Goal: Check status: Check status

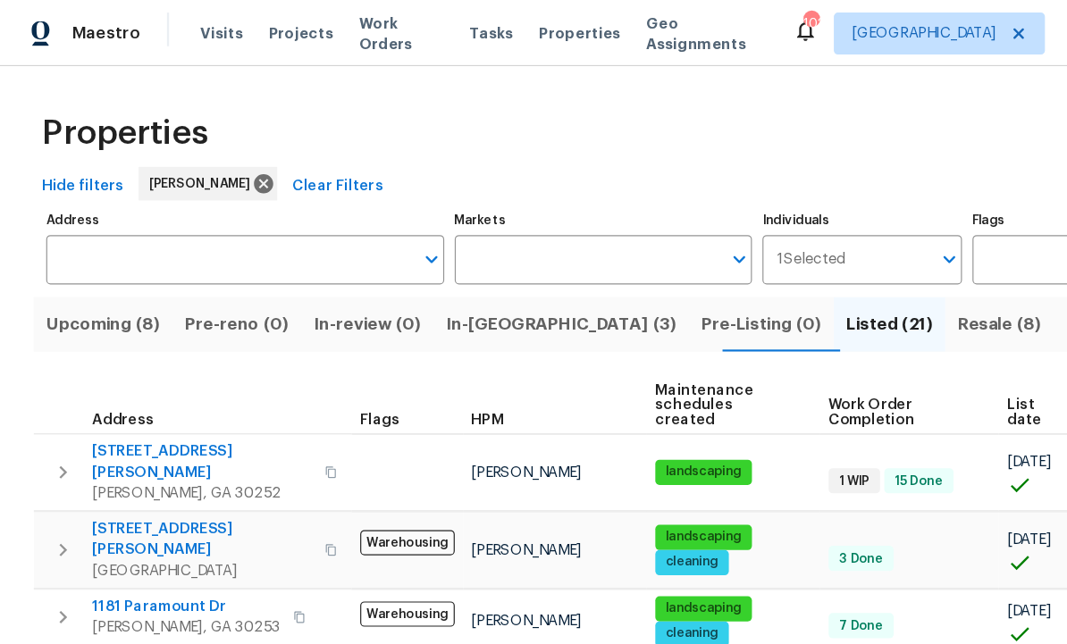
click at [440, 273] on span "In-[GEOGRAPHIC_DATA] (3)" at bounding box center [478, 276] width 196 height 25
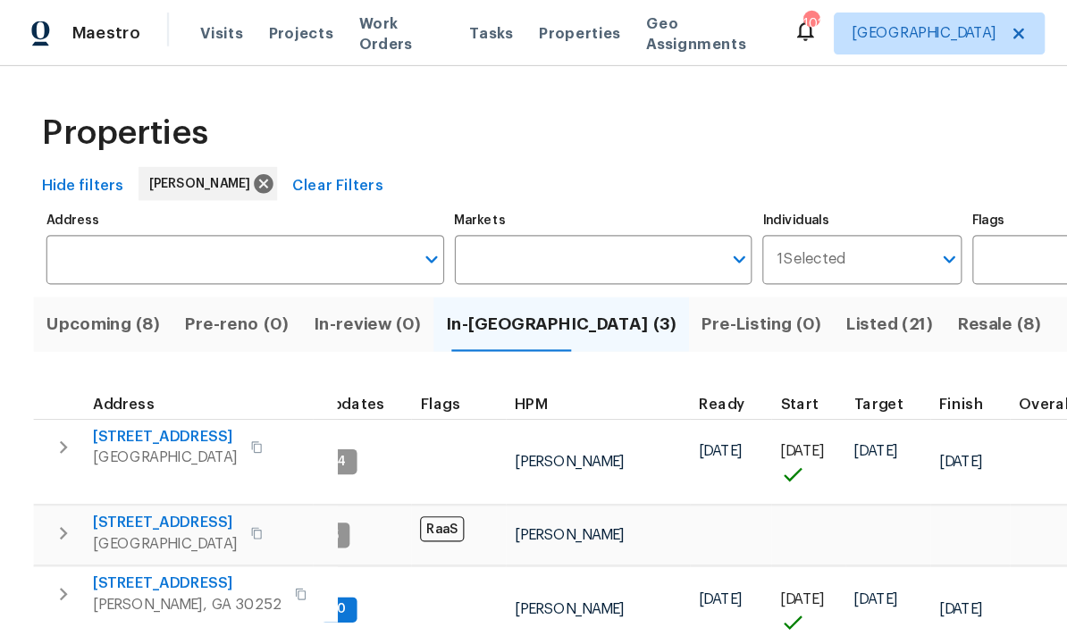
scroll to position [13, 20]
click at [135, 488] on span "[STREET_ADDRESS]" at bounding box center [159, 497] width 161 height 18
click at [154, 363] on span "[STREET_ADDRESS]" at bounding box center [140, 372] width 123 height 18
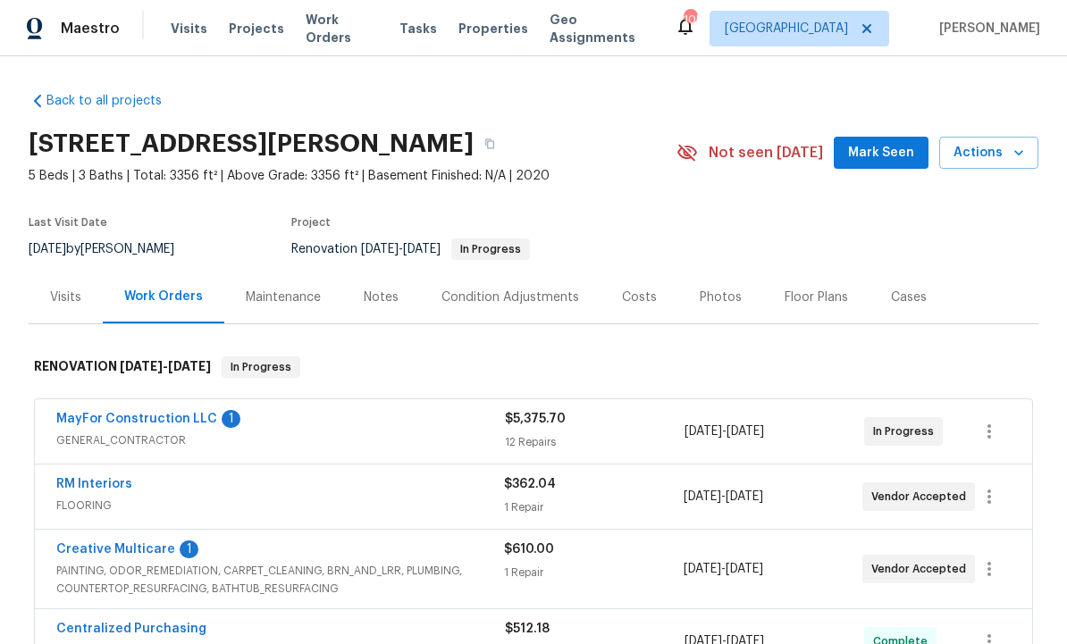
click at [163, 584] on span "PAINTING, ODOR_REMEDIATION, CARPET_CLEANING, BRN_AND_LRR, PLUMBING, COUNTERTOP_…" at bounding box center [280, 580] width 448 height 36
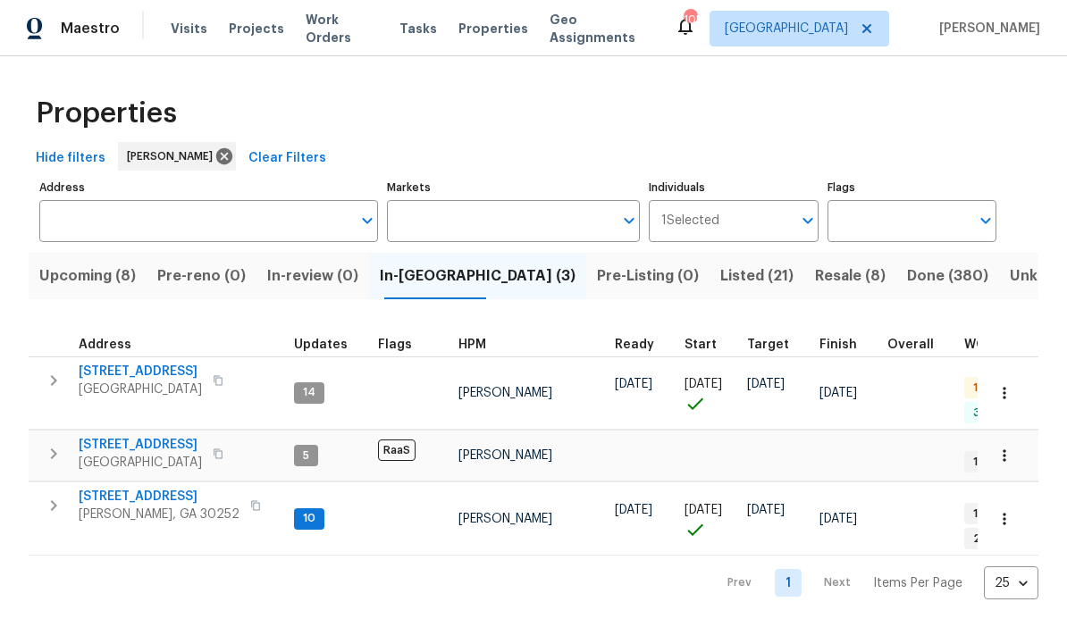
click at [157, 506] on span "[PERSON_NAME], GA 30252" at bounding box center [159, 515] width 161 height 18
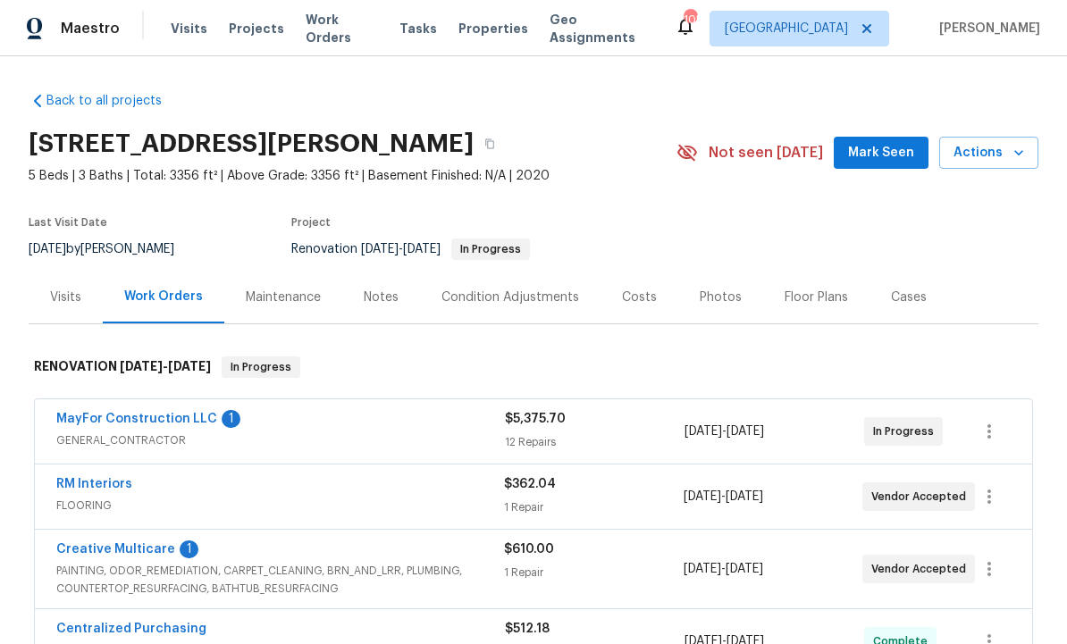
click at [190, 419] on link "MayFor Construction LLC" at bounding box center [136, 419] width 161 height 13
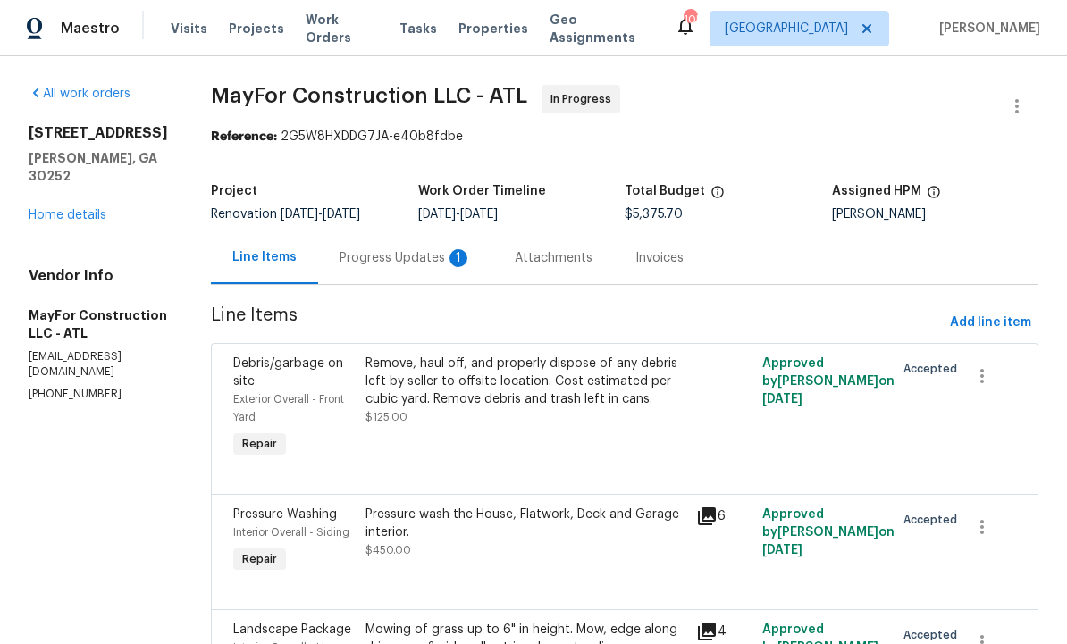
click at [434, 267] on div "Progress Updates 1" at bounding box center [405, 258] width 132 height 18
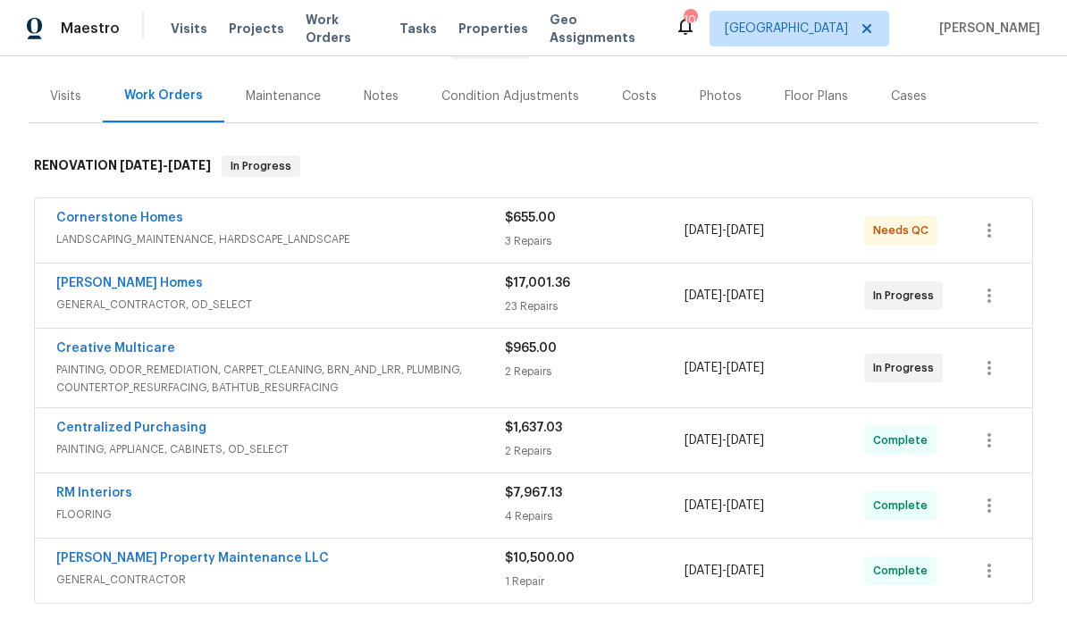
scroll to position [198, 0]
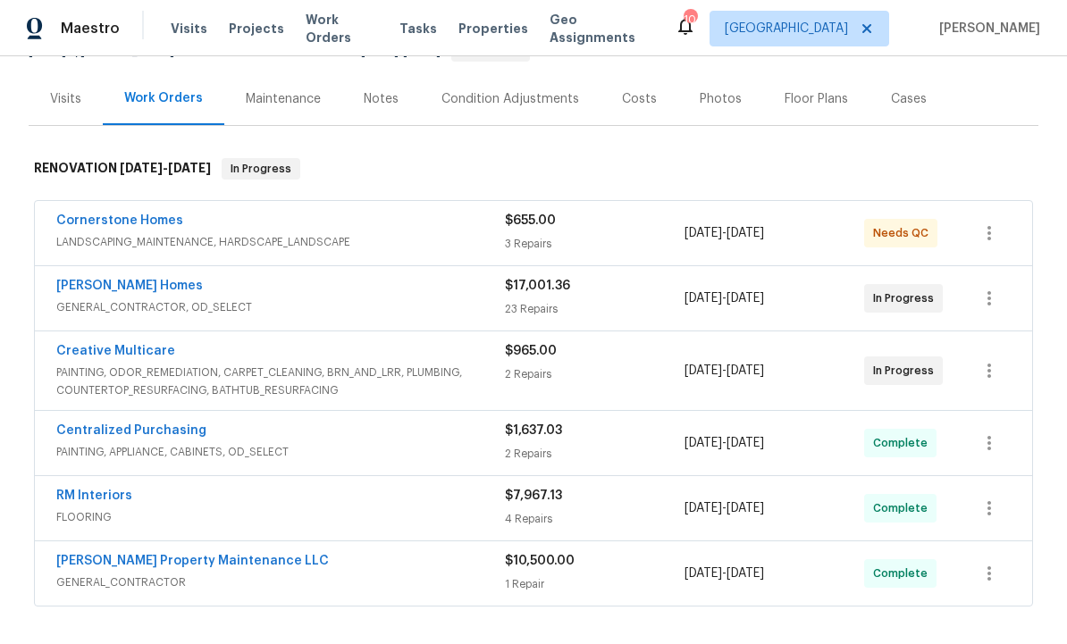
click at [262, 377] on span "PAINTING, ODOR_REMEDIATION, CARPET_CLEANING, BRN_AND_LRR, PLUMBING, COUNTERTOP_…" at bounding box center [280, 382] width 448 height 36
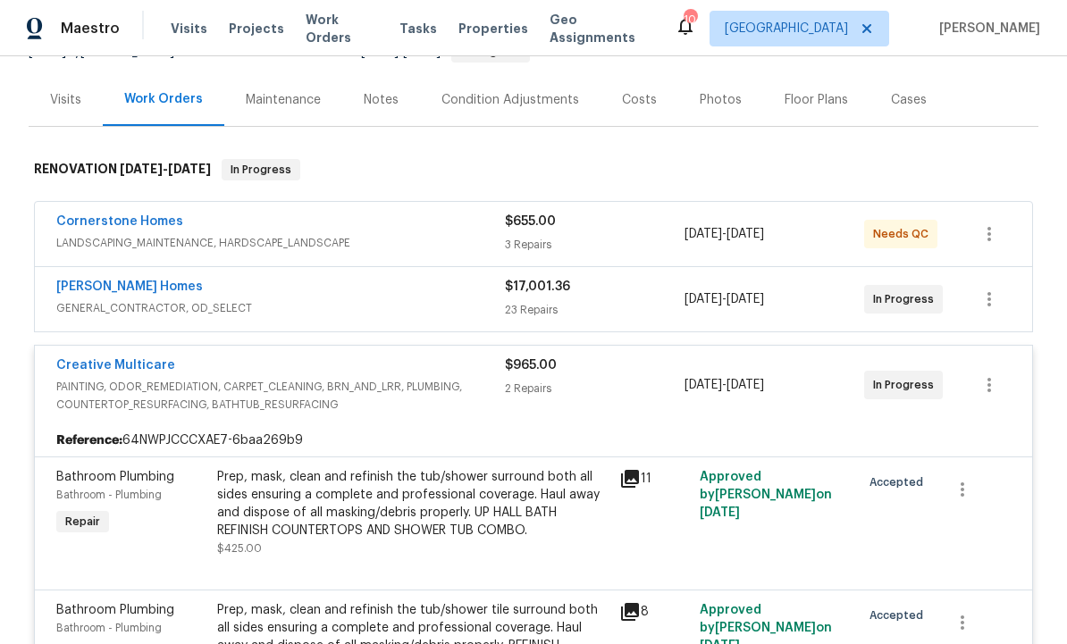
scroll to position [132, 0]
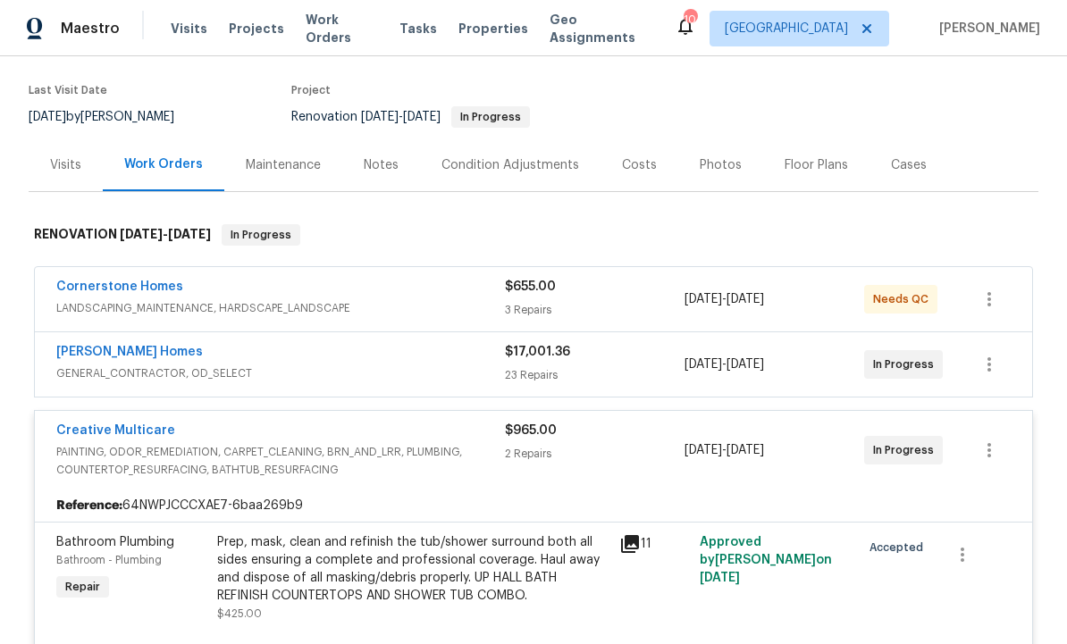
click at [143, 429] on link "Creative Multicare" at bounding box center [115, 430] width 119 height 13
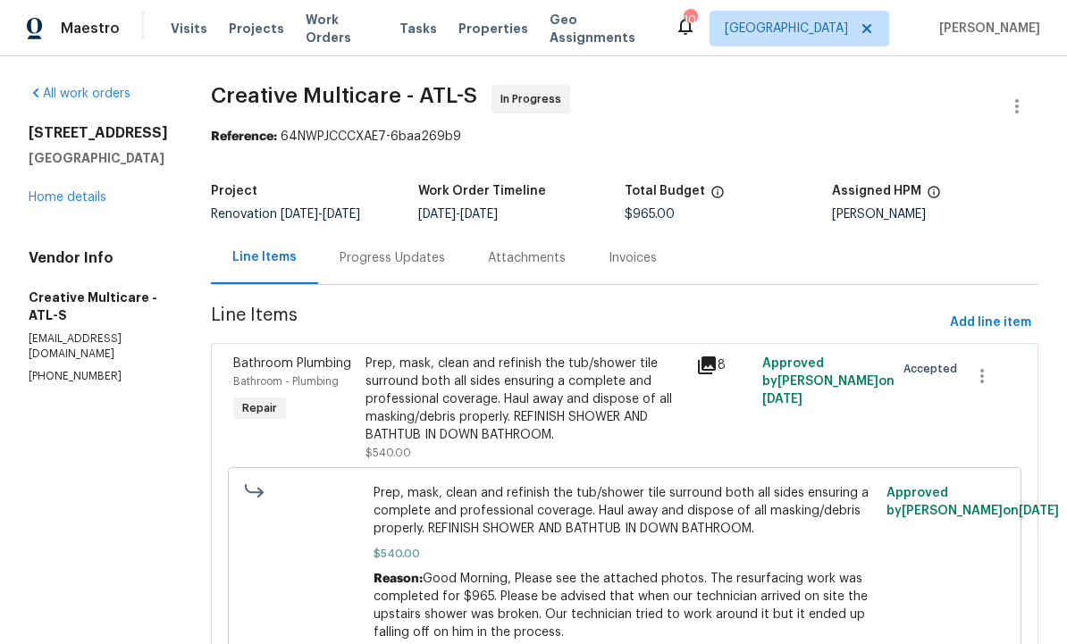
click at [445, 264] on div "Progress Updates" at bounding box center [391, 258] width 105 height 18
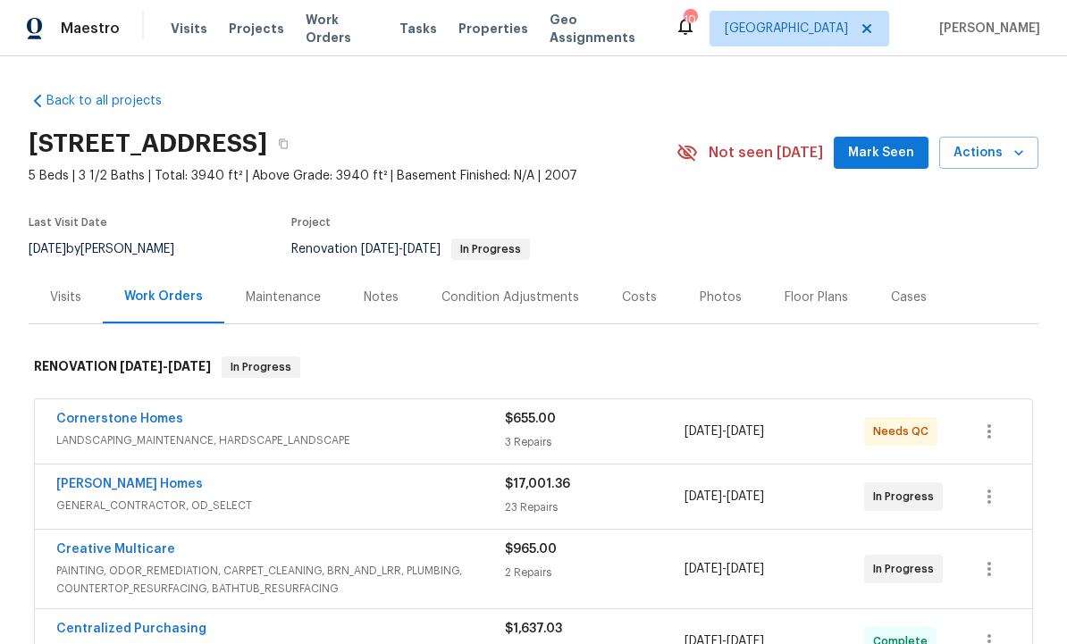
click at [121, 484] on link "[PERSON_NAME] Homes" at bounding box center [129, 484] width 147 height 13
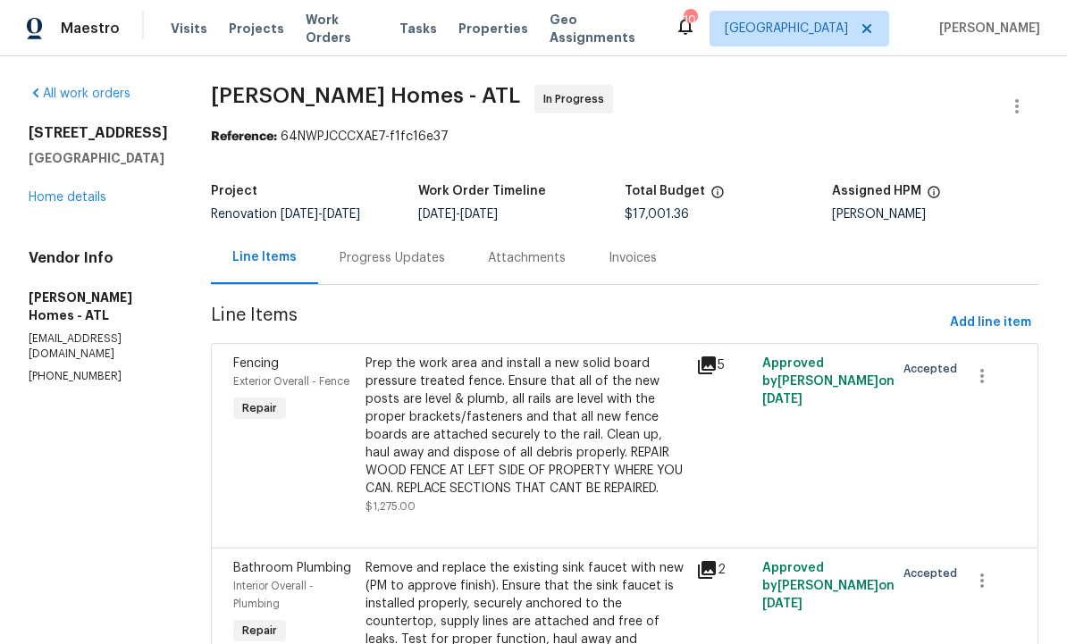
click at [398, 260] on div "Progress Updates" at bounding box center [391, 258] width 105 height 18
